Goal: Task Accomplishment & Management: Use online tool/utility

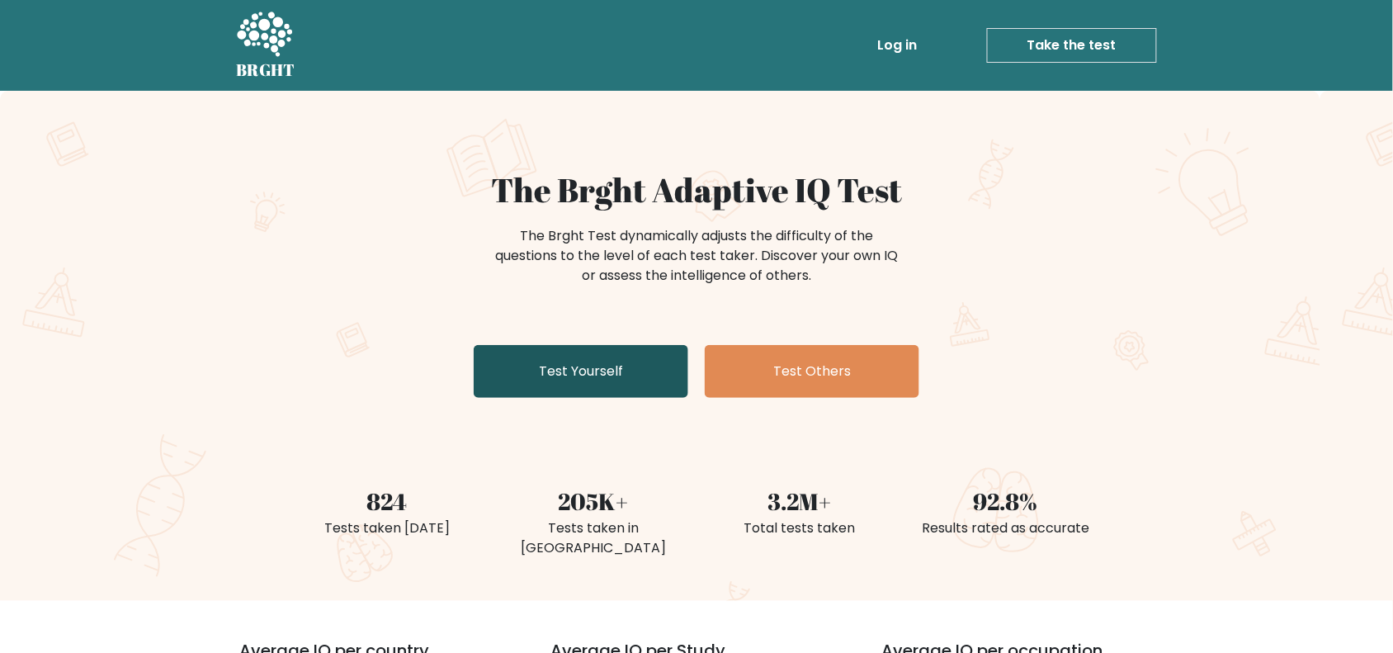
click at [550, 369] on link "Test Yourself" at bounding box center [581, 371] width 215 height 53
click at [1085, 50] on link "Take the test" at bounding box center [1072, 45] width 170 height 35
